Goal: Information Seeking & Learning: Learn about a topic

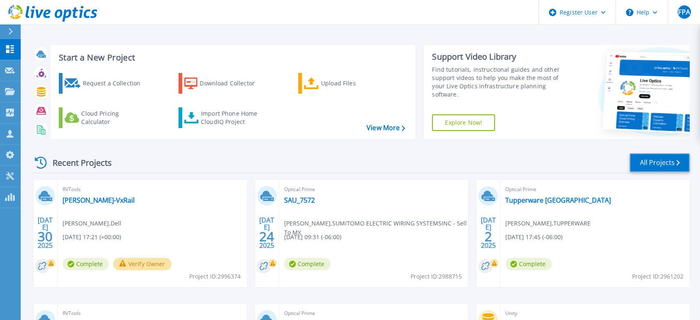
click at [656, 159] on link "All Projects" at bounding box center [659, 162] width 60 height 19
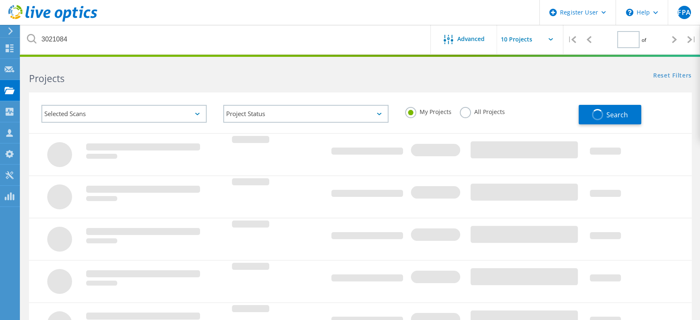
type input "1"
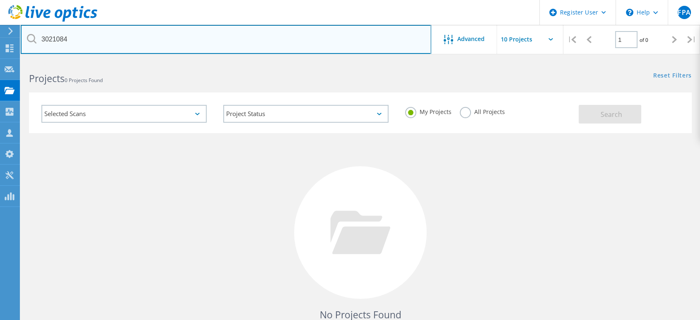
drag, startPoint x: 96, startPoint y: 42, endPoint x: 33, endPoint y: 43, distance: 62.9
click at [33, 43] on div "3021084" at bounding box center [226, 39] width 410 height 29
paste input "2905859"
type input "2905859"
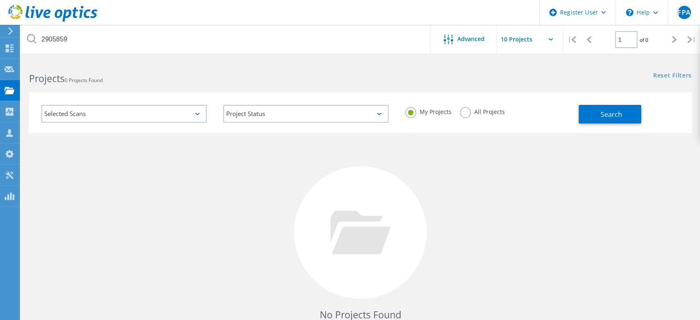
click at [466, 113] on label "All Projects" at bounding box center [482, 111] width 45 height 8
click at [0, 0] on input "All Projects" at bounding box center [0, 0] width 0 height 0
click at [595, 113] on button "Search" at bounding box center [609, 114] width 63 height 19
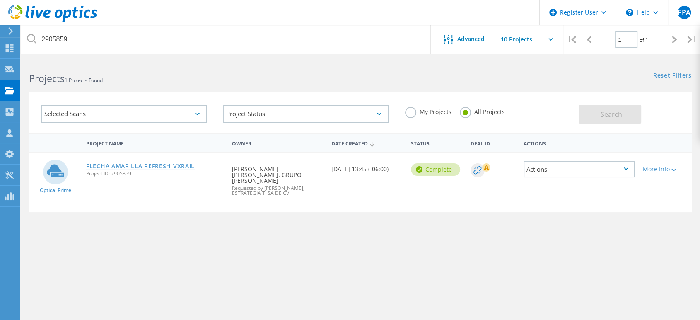
click at [136, 165] on link "FLECHA AMARILLA REFRESH VXRAIL" at bounding box center [140, 166] width 108 height 6
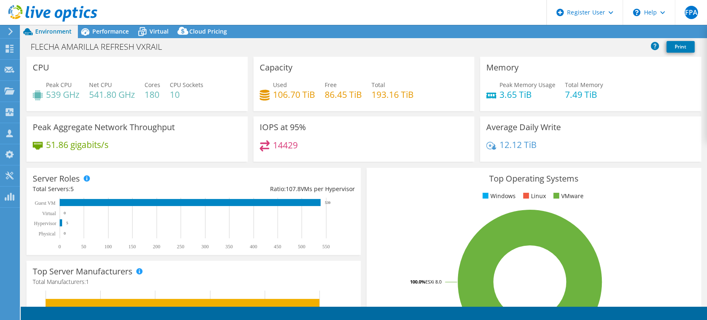
select select "USD"
click at [122, 33] on span "Performance" at bounding box center [110, 31] width 36 height 8
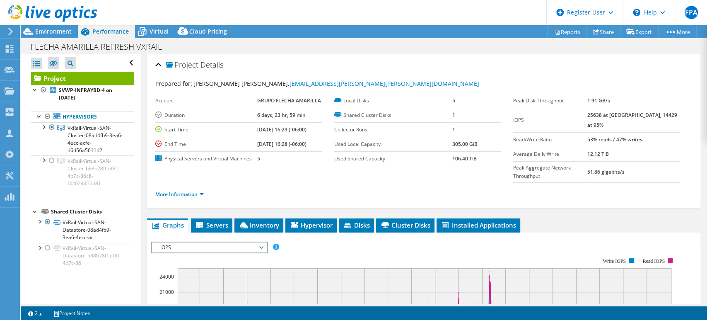
click at [231, 242] on span "IOPS" at bounding box center [209, 247] width 106 height 10
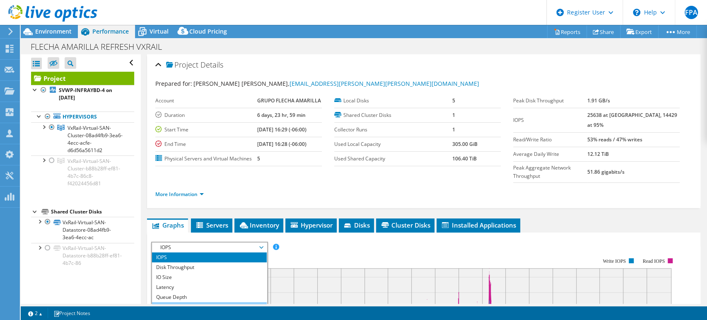
click at [222, 302] on li "CPU Percentage" at bounding box center [209, 307] width 115 height 10
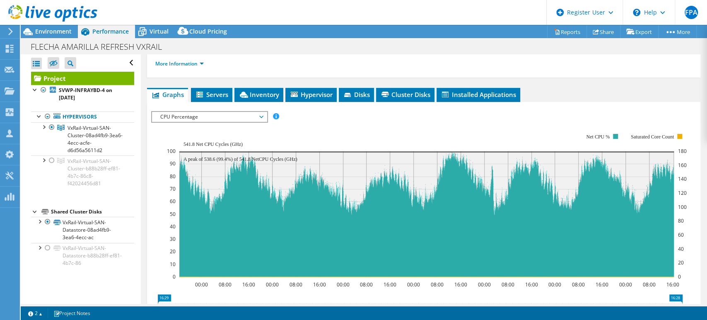
scroll to position [128, 0]
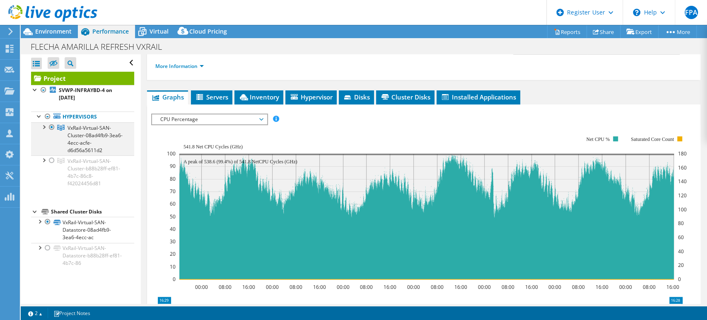
click at [41, 127] on div at bounding box center [43, 126] width 8 height 8
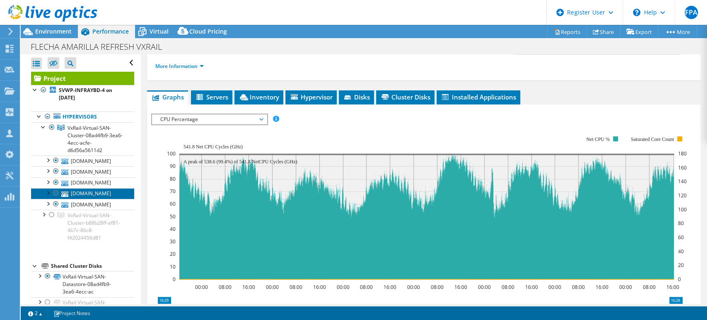
click at [99, 199] on link "[DOMAIN_NAME]" at bounding box center [82, 193] width 103 height 11
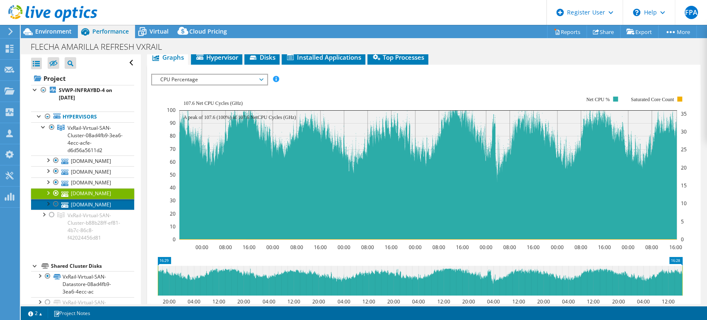
click at [87, 210] on link "[DOMAIN_NAME]" at bounding box center [82, 204] width 103 height 11
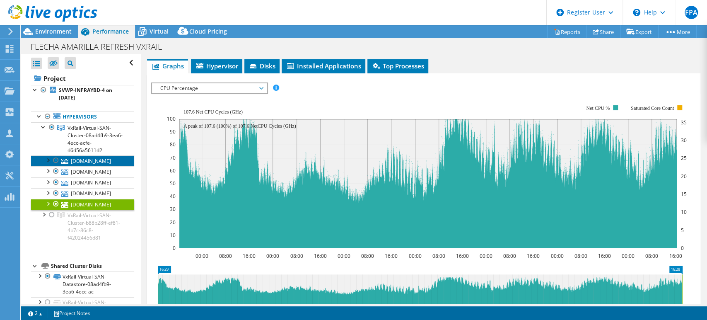
click at [96, 161] on link "[DOMAIN_NAME]" at bounding box center [82, 160] width 103 height 11
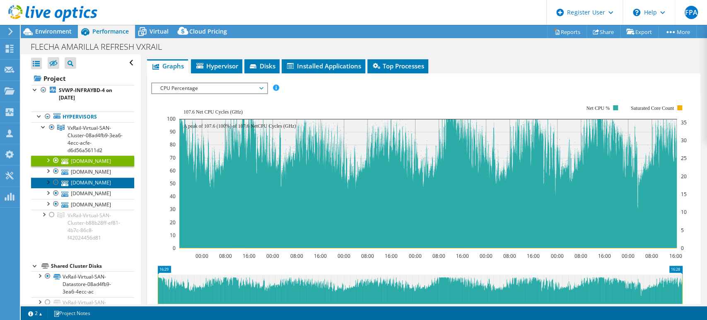
click at [92, 188] on link "[DOMAIN_NAME]" at bounding box center [82, 182] width 103 height 11
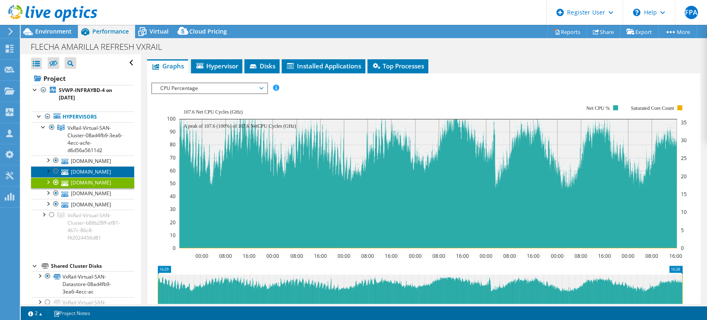
click at [91, 177] on link "[DOMAIN_NAME]" at bounding box center [82, 171] width 103 height 11
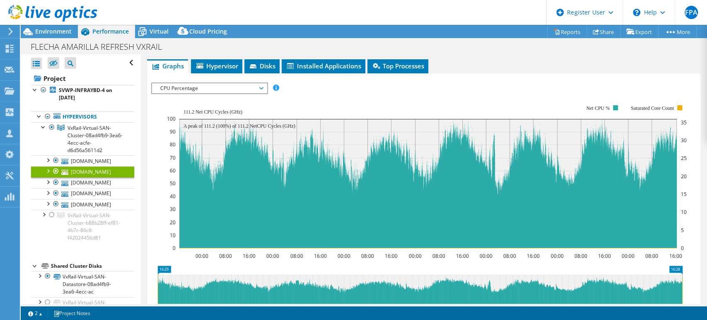
scroll to position [82, 0]
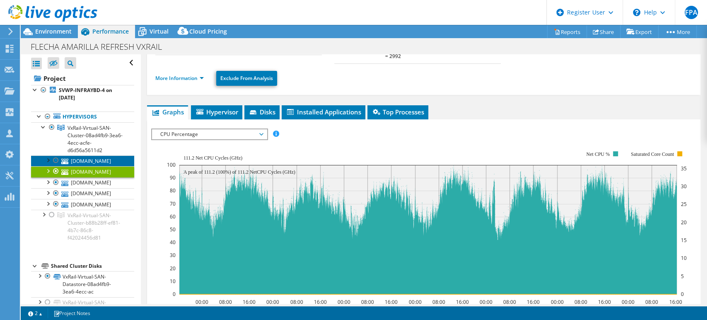
click at [94, 157] on link "[DOMAIN_NAME]" at bounding box center [82, 160] width 103 height 11
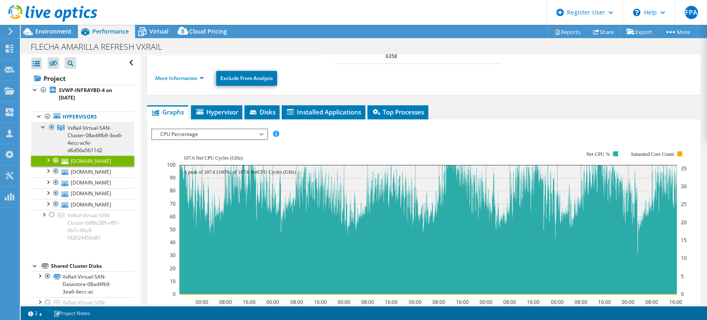
click at [84, 137] on span "VxRail-Virtual-SAN-Cluster-08ad4fb9-3ea6-4ecc-acfe-d6d56a5611d2" at bounding box center [94, 138] width 55 height 29
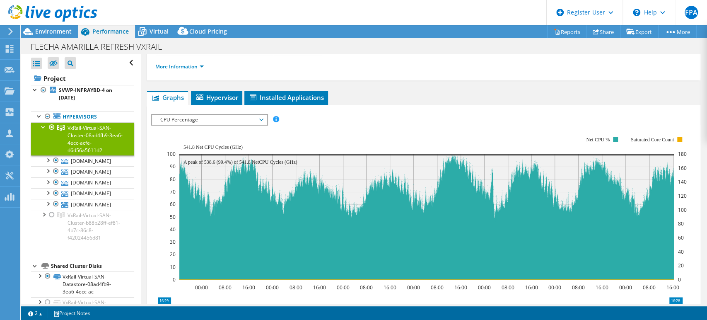
scroll to position [36, 0]
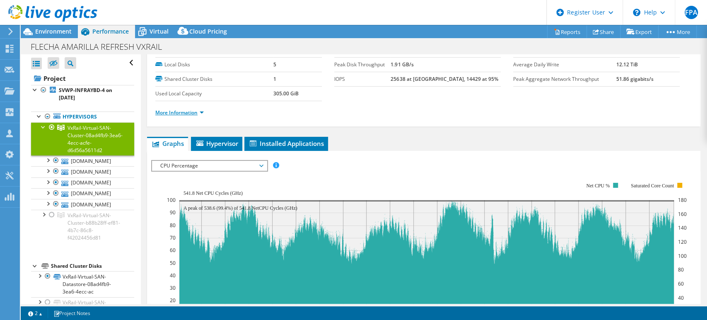
click at [202, 112] on link "More Information" at bounding box center [179, 112] width 48 height 7
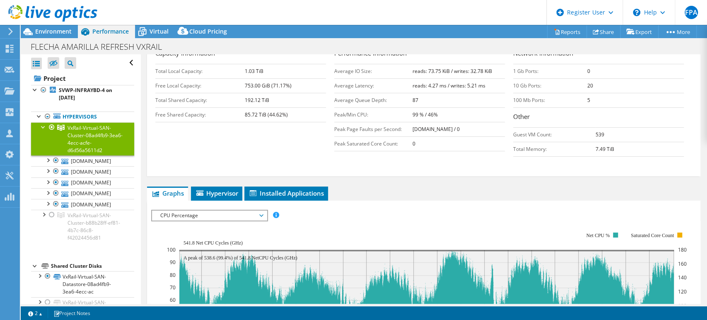
scroll to position [220, 0]
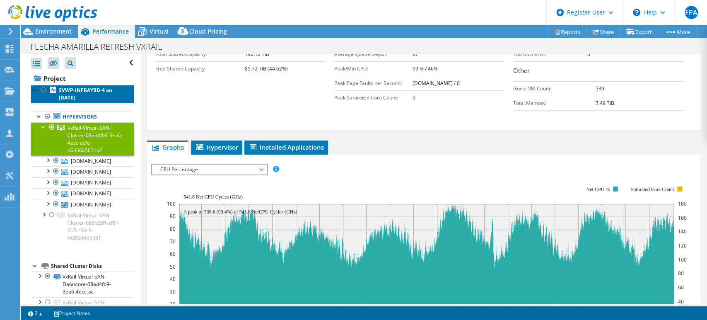
click at [91, 96] on link "SVWP-INFRAYBD-4 on [DATE]" at bounding box center [82, 94] width 103 height 18
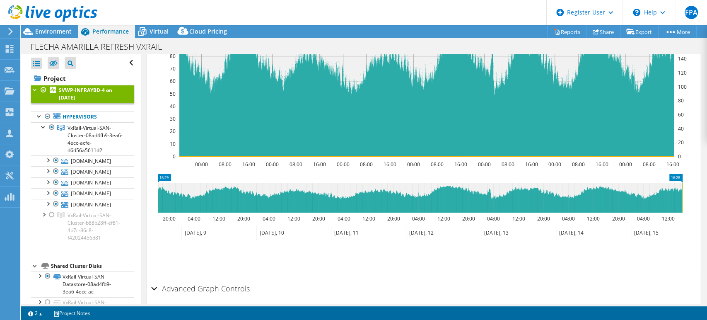
scroll to position [89, 0]
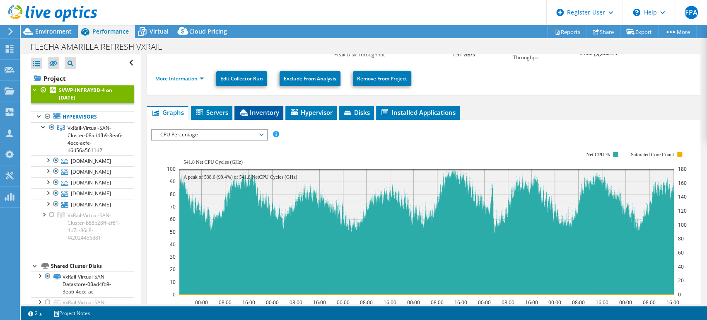
click at [271, 111] on span "Inventory" at bounding box center [259, 112] width 41 height 8
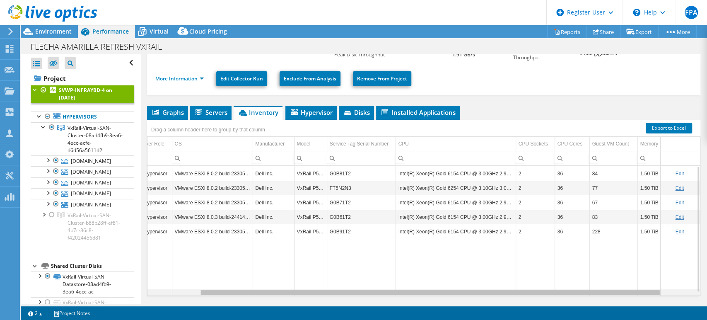
scroll to position [0, 100]
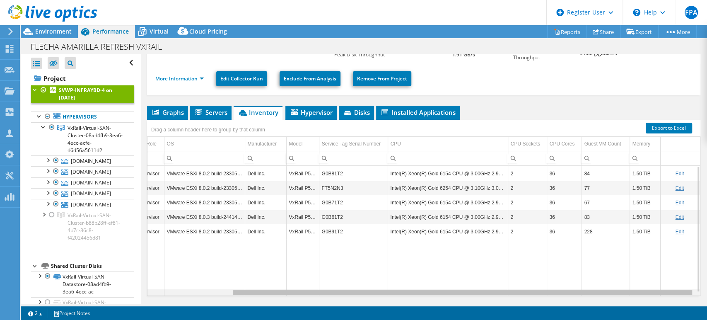
drag, startPoint x: 328, startPoint y: 292, endPoint x: 465, endPoint y: 300, distance: 136.5
click at [465, 300] on body "FPA Dell User [PERSON_NAME] Ascencio [EMAIL_ADDRESS][PERSON_NAME][DOMAIN_NAME] …" at bounding box center [353, 160] width 707 height 320
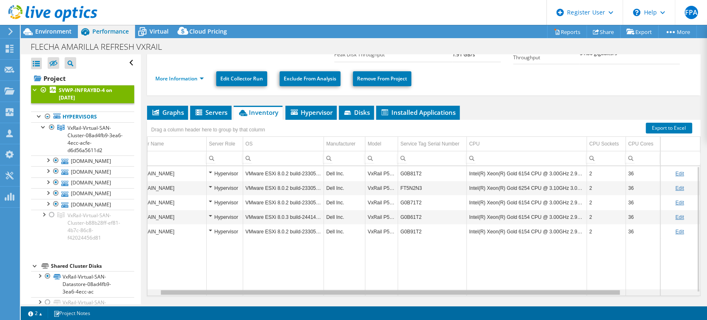
scroll to position [0, 0]
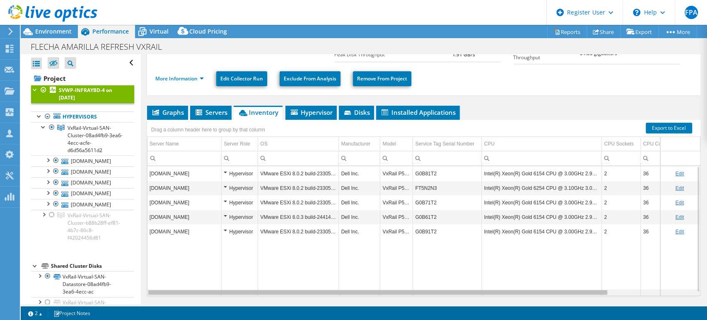
drag, startPoint x: 251, startPoint y: 291, endPoint x: 134, endPoint y: 294, distance: 116.8
click at [134, 294] on body "FPA Dell User [PERSON_NAME] Ascencio [EMAIL_ADDRESS][PERSON_NAME][DOMAIN_NAME] …" at bounding box center [353, 160] width 707 height 320
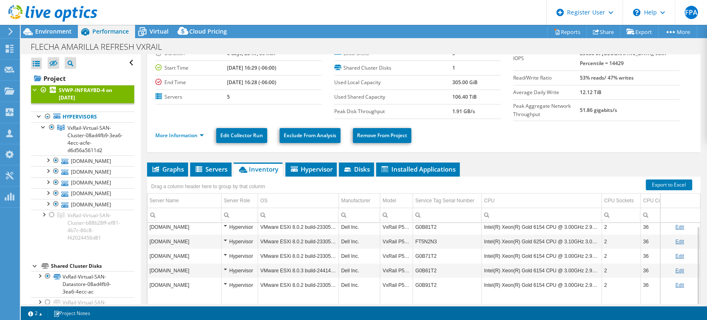
scroll to position [46, 0]
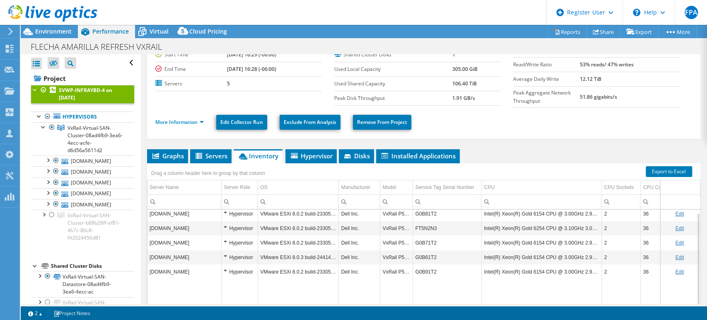
click at [561, 149] on ul "Graphs Servers Inventory Hypervisor Disks Cluster Disks Installed Applications" at bounding box center [423, 156] width 553 height 14
